Goal: Task Accomplishment & Management: Manage account settings

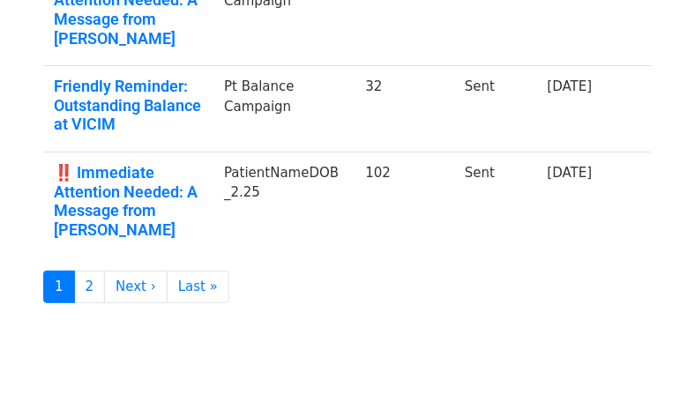
scroll to position [997, 0]
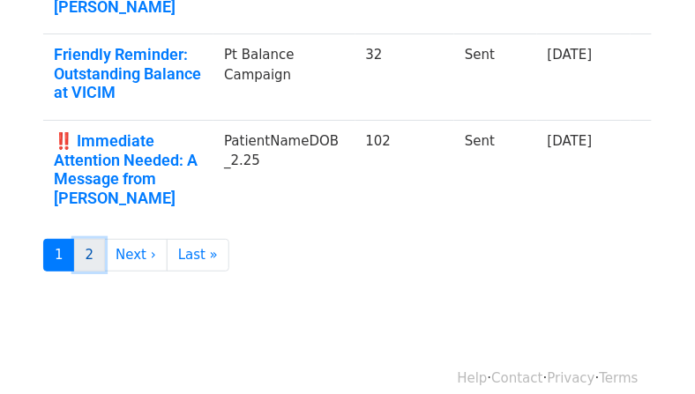
click at [92, 239] on link "2" at bounding box center [90, 255] width 32 height 33
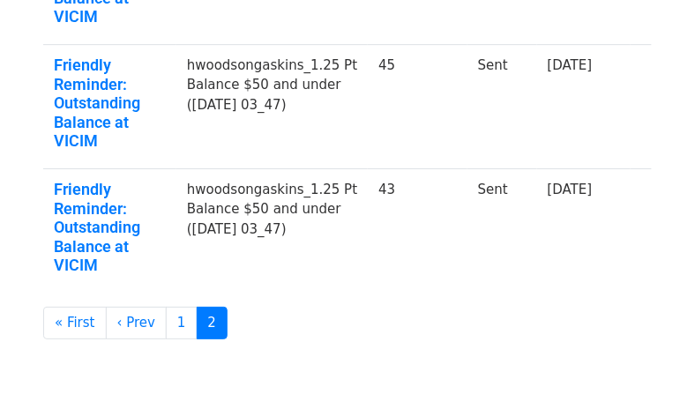
scroll to position [949, 0]
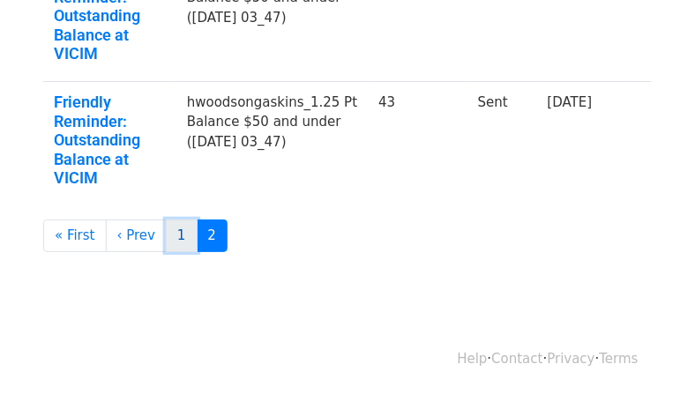
click at [180, 242] on link "1" at bounding box center [182, 235] width 32 height 33
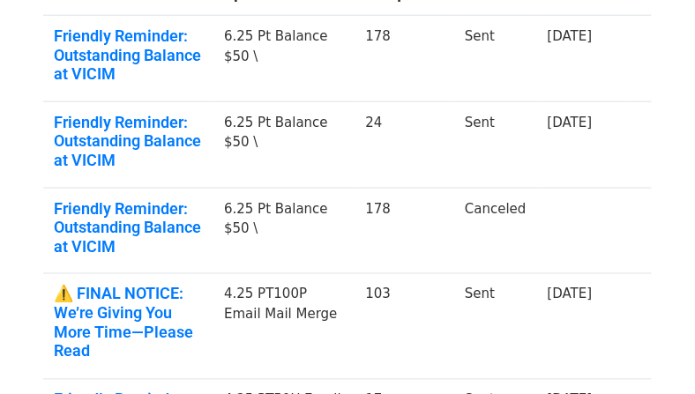
scroll to position [273, 0]
